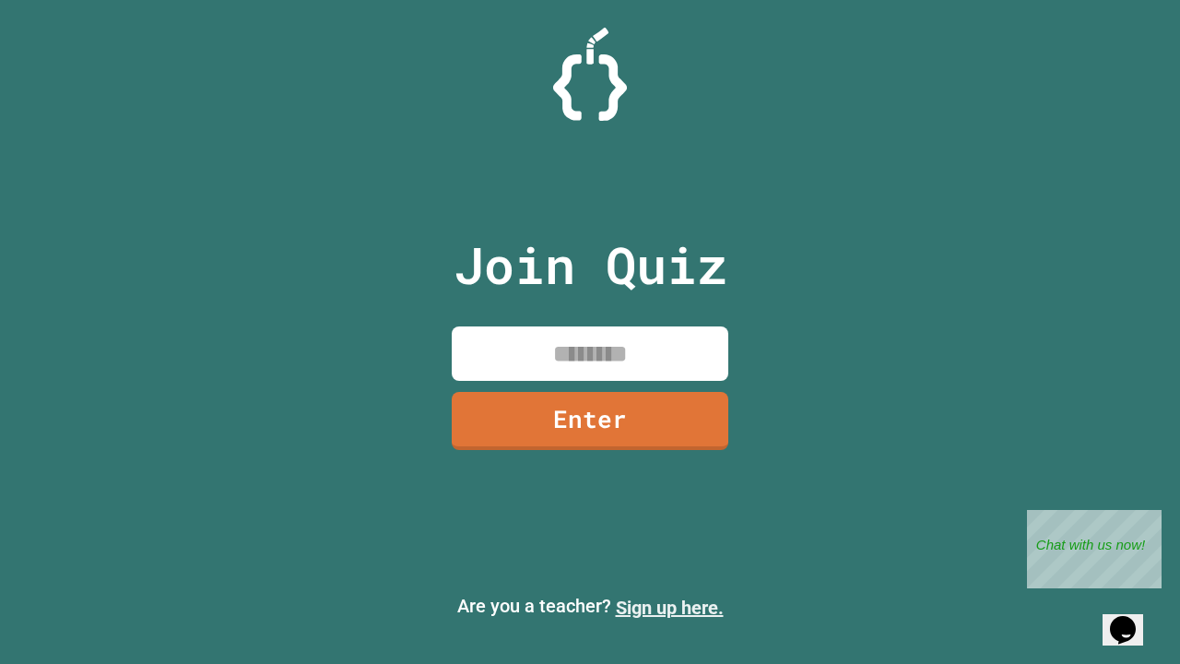
click at [670, 608] on link "Sign up here." at bounding box center [670, 608] width 108 height 22
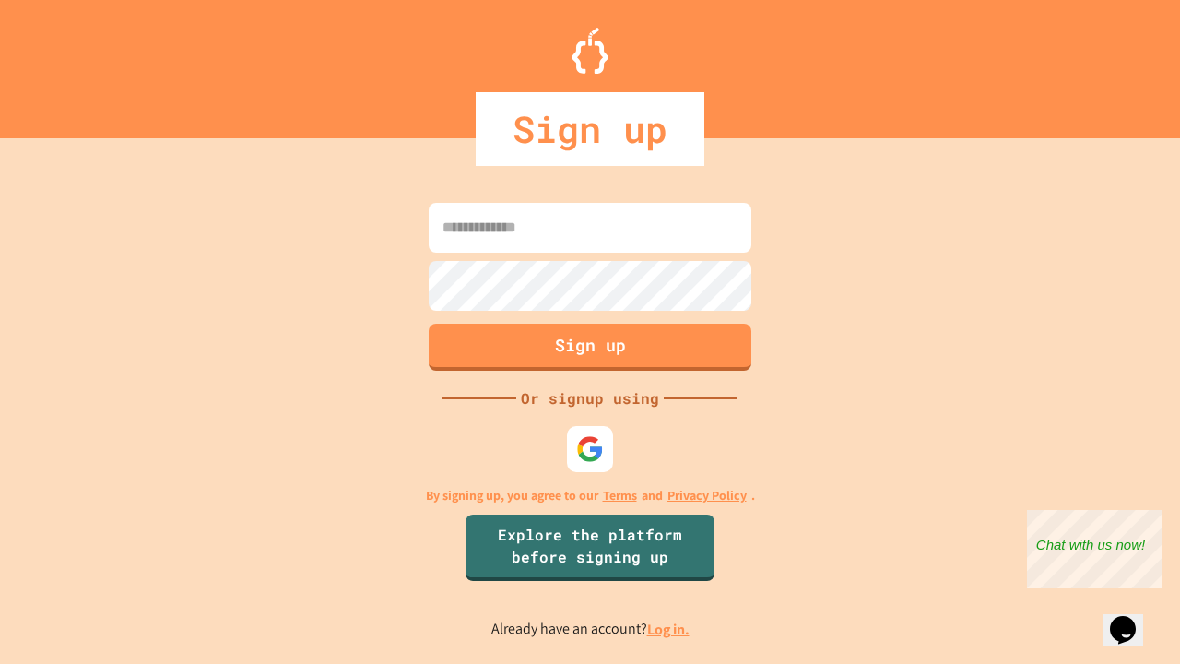
click at [670, 629] on link "Log in." at bounding box center [668, 629] width 42 height 19
